Goal: Find specific page/section: Find specific page/section

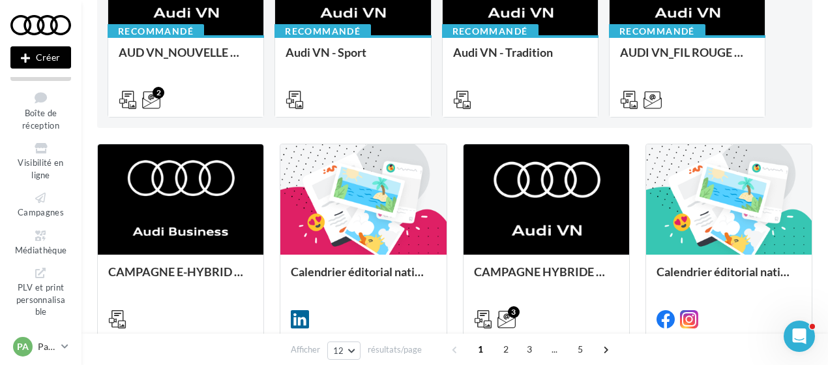
scroll to position [218, 0]
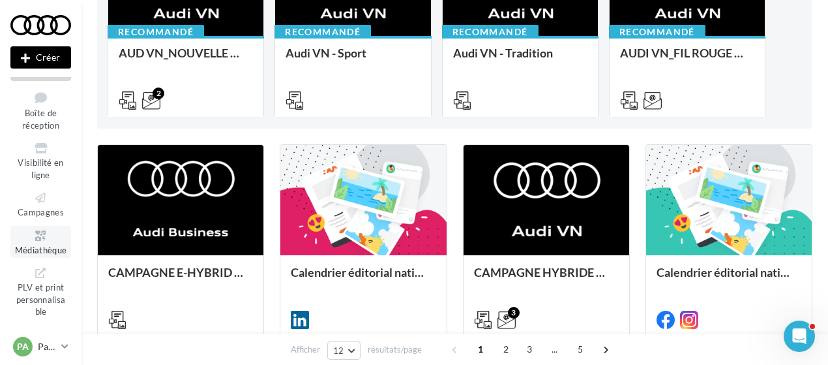
click at [42, 247] on span "Médiathèque" at bounding box center [41, 250] width 52 height 10
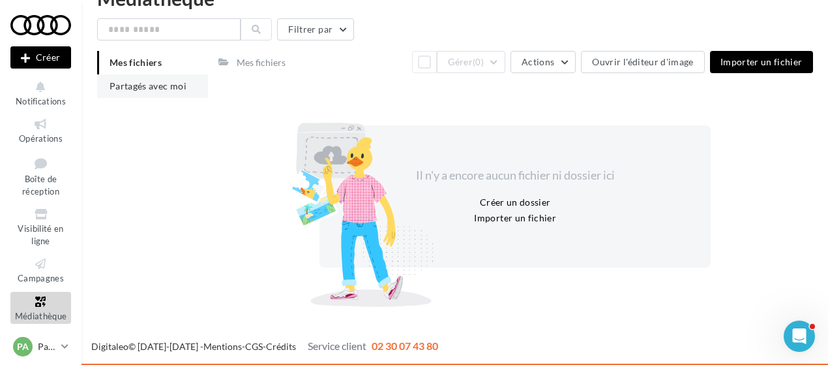
click at [132, 96] on li "Partagés avec moi" at bounding box center [152, 85] width 111 height 23
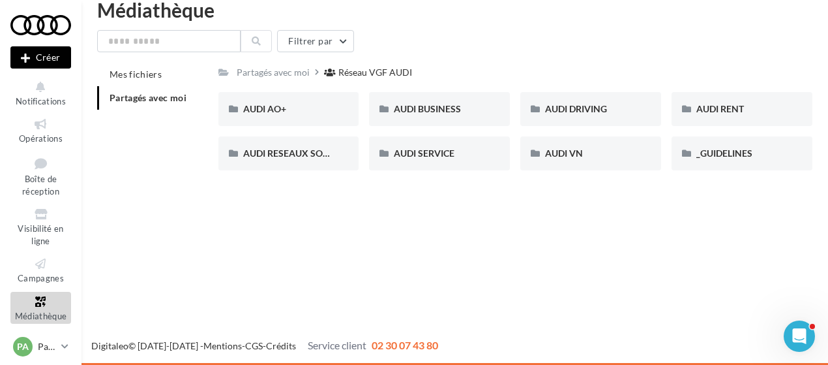
scroll to position [21, 0]
click at [596, 155] on div "AUDI VN" at bounding box center [590, 153] width 91 height 13
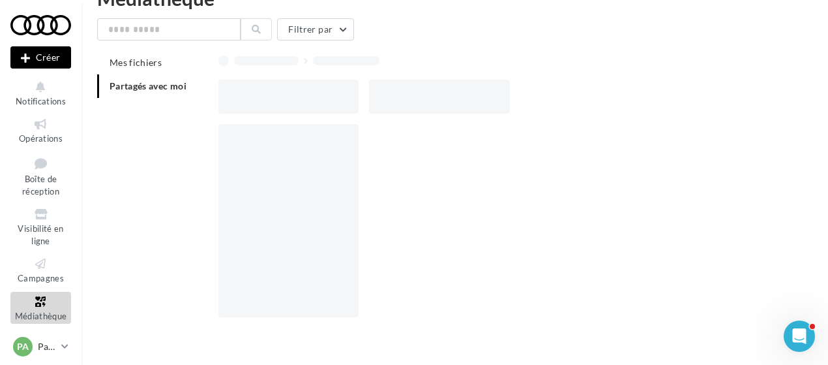
scroll to position [21, 0]
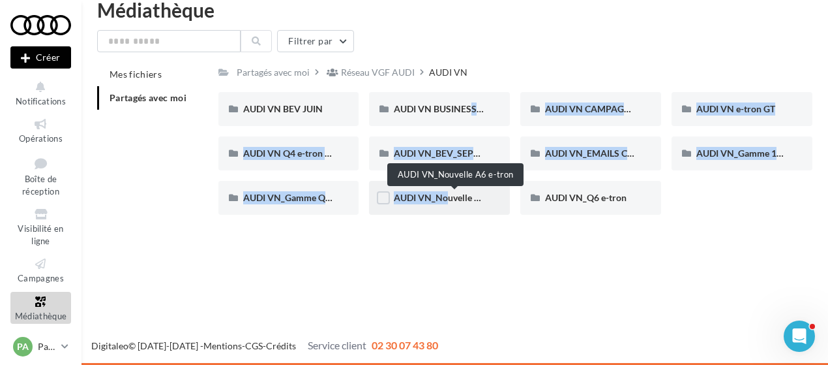
drag, startPoint x: 460, startPoint y: 113, endPoint x: 433, endPoint y: 209, distance: 99.5
click at [433, 209] on div "AUDI VN BEV JUIN AUDI VN BEV JUIN AUDI VN BUSINESS JUIN VN JPO AUDI VN BUSINESS…" at bounding box center [520, 158] width 605 height 133
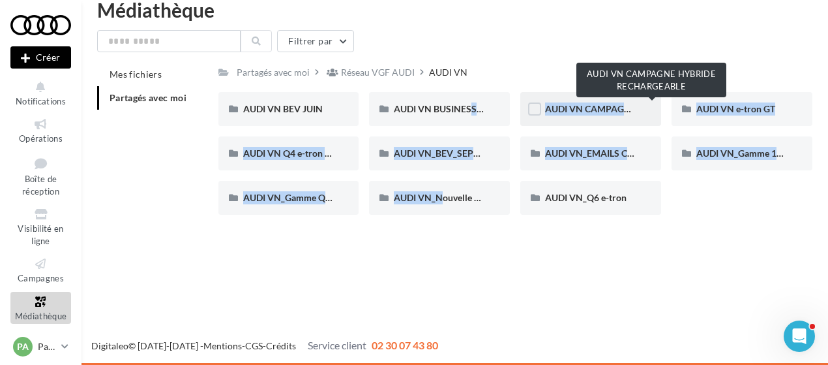
click at [603, 108] on span "AUDI VN CAMPAGNE HYBRIDE RECHARGEABLE" at bounding box center [647, 108] width 205 height 11
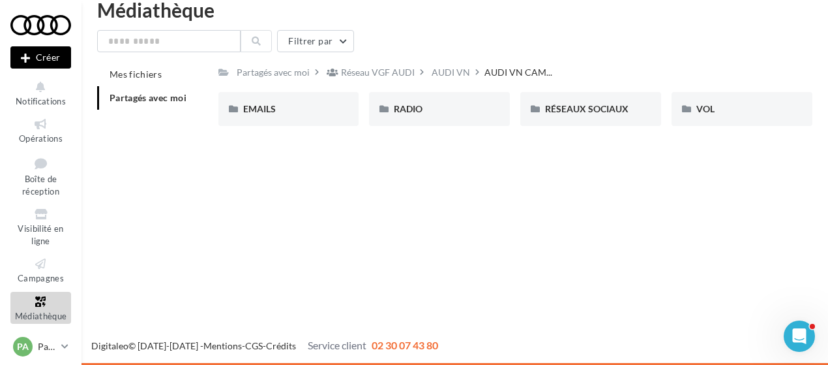
scroll to position [21, 0]
click at [466, 110] on div "RADIO" at bounding box center [439, 108] width 91 height 13
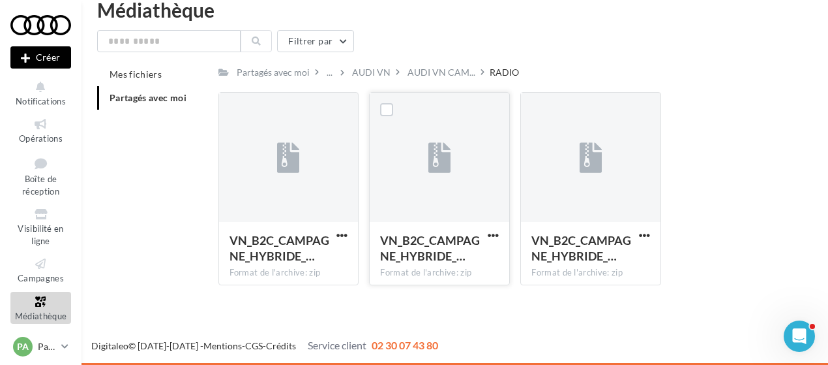
scroll to position [21, 0]
click at [47, 235] on link "Visibilité en ligne" at bounding box center [40, 226] width 61 height 44
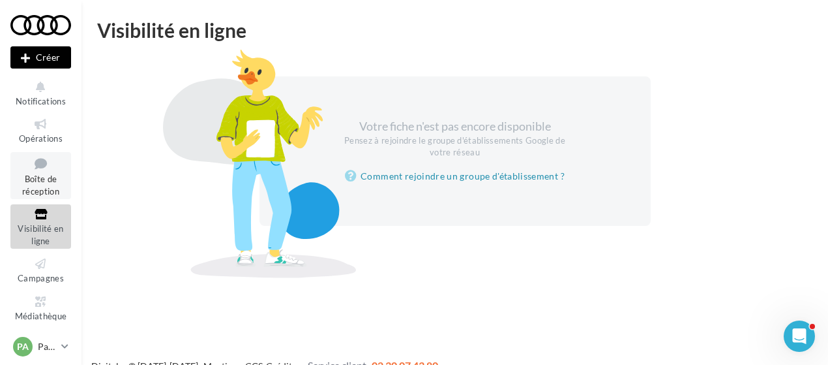
click at [32, 197] on link "Boîte de réception" at bounding box center [40, 176] width 61 height 48
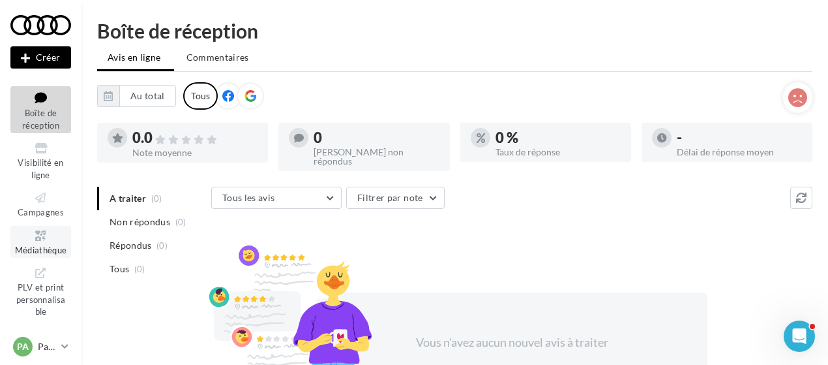
click at [38, 247] on span "Médiathèque" at bounding box center [41, 250] width 52 height 10
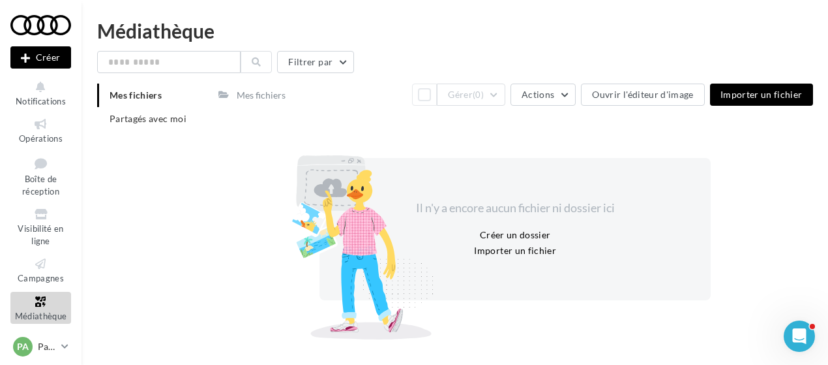
scroll to position [25, 0]
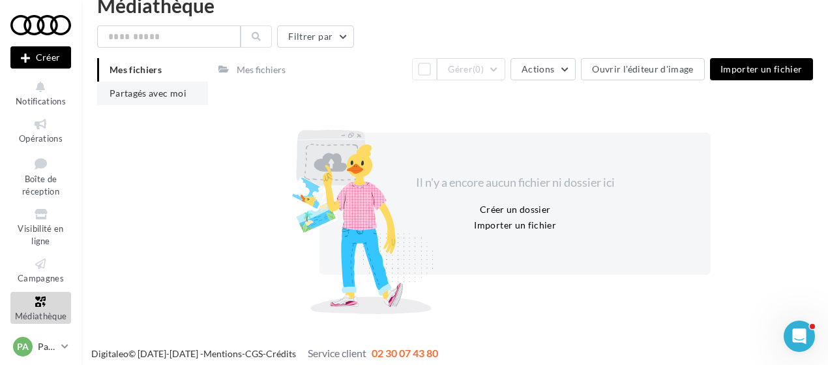
click at [172, 102] on li "Partagés avec moi" at bounding box center [152, 93] width 111 height 23
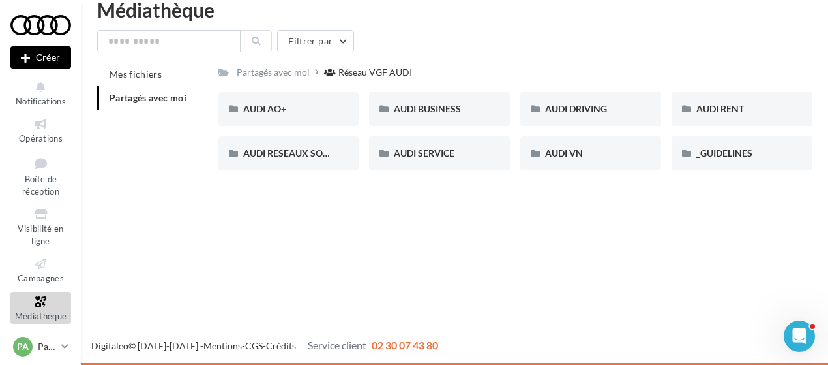
scroll to position [21, 0]
click at [587, 151] on div "AUDI VN" at bounding box center [590, 153] width 91 height 13
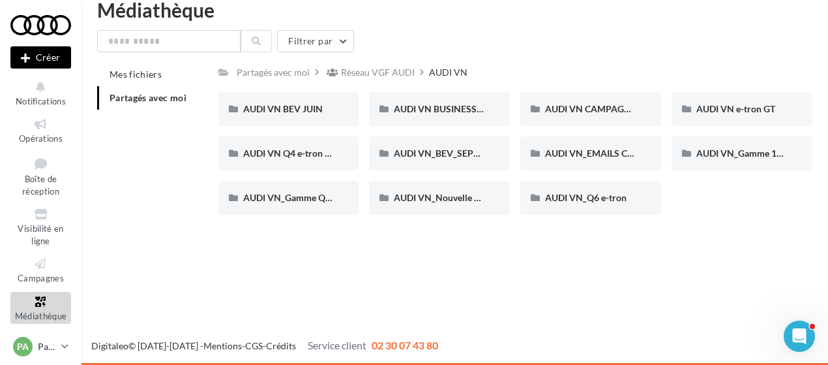
scroll to position [21, 0]
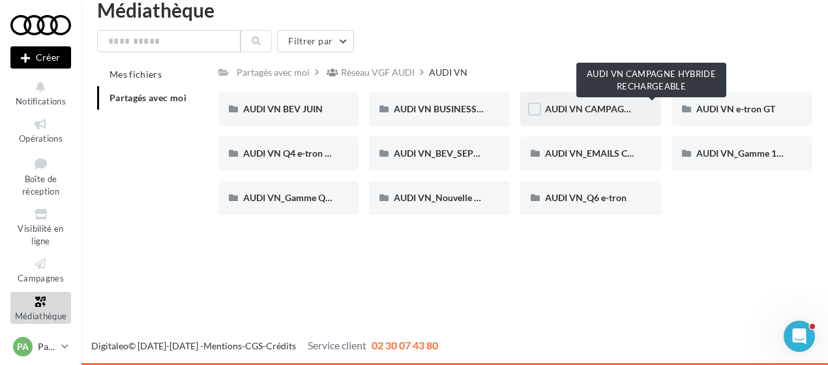
click at [578, 109] on span "AUDI VN CAMPAGNE HYBRIDE RECHARGEABLE" at bounding box center [647, 108] width 205 height 11
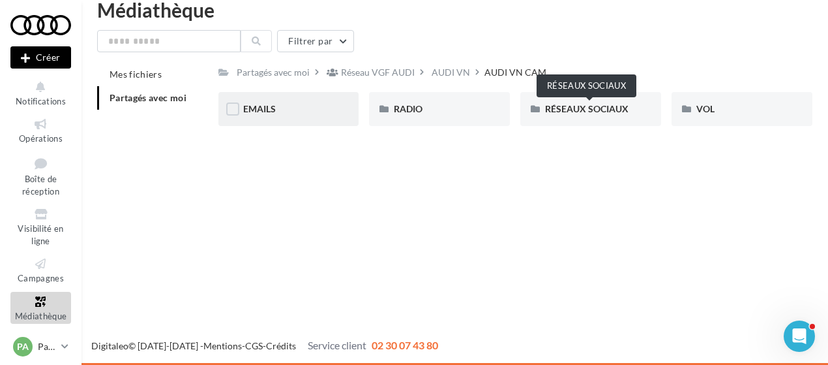
scroll to position [21, 0]
click at [436, 106] on div "RADIO" at bounding box center [439, 108] width 91 height 13
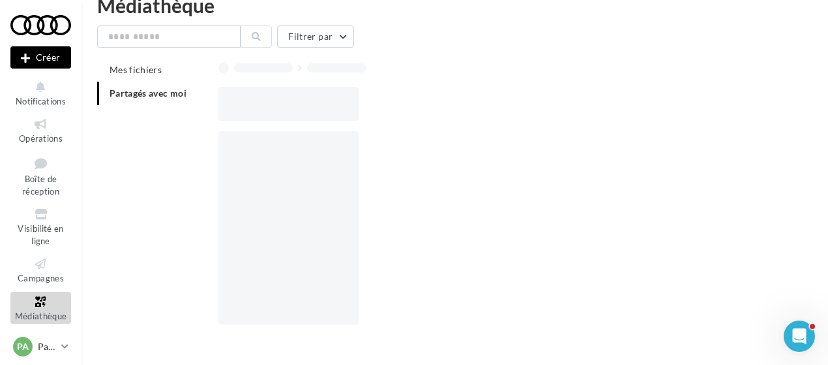
scroll to position [21, 0]
